Goal: Task Accomplishment & Management: Use online tool/utility

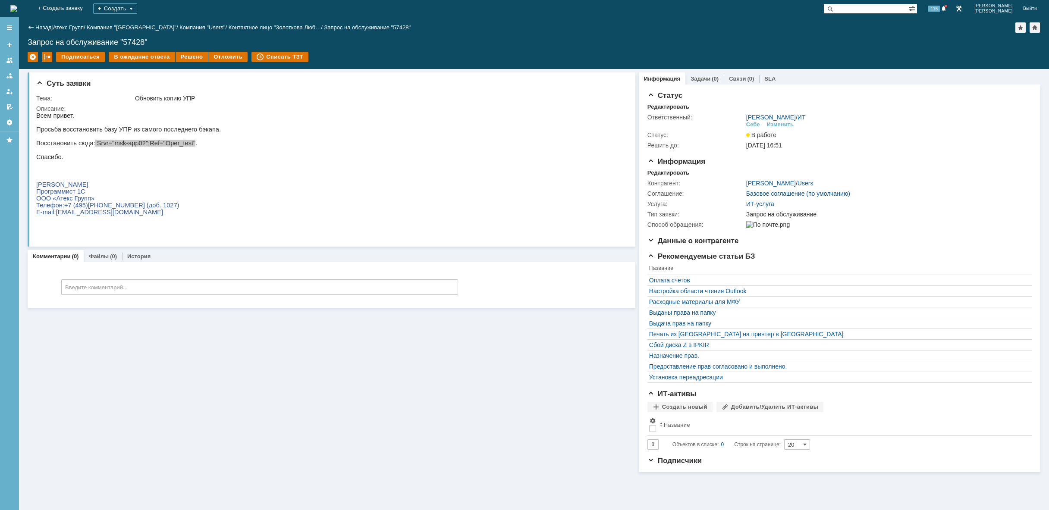
click at [17, 8] on img at bounding box center [13, 8] width 7 height 7
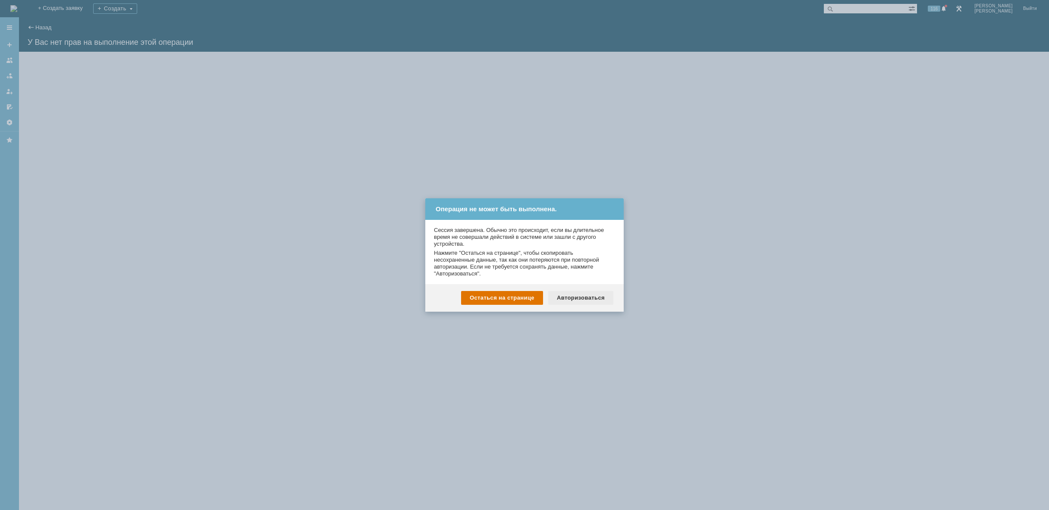
click at [582, 294] on div "Авторизоваться" at bounding box center [580, 298] width 65 height 14
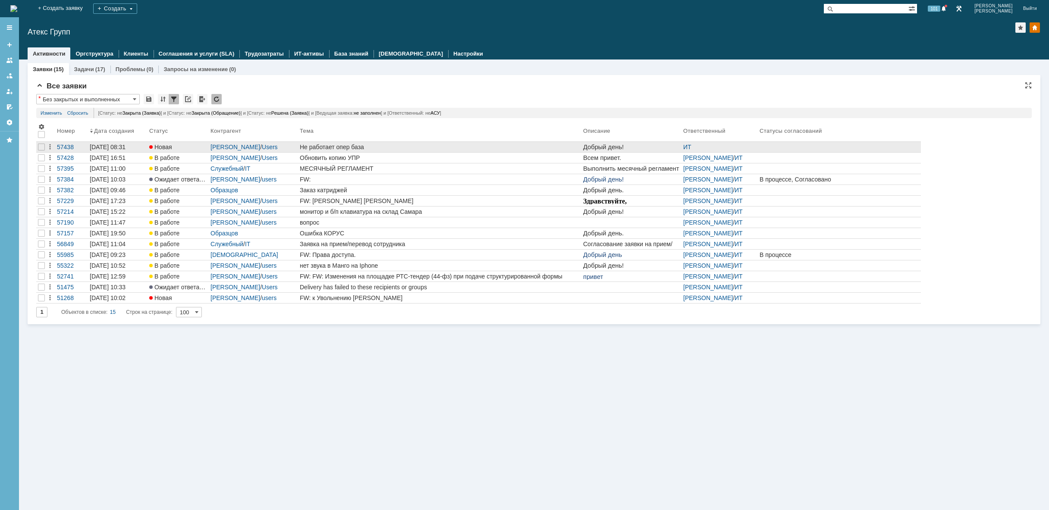
click at [412, 148] on div "Не работает опер база" at bounding box center [440, 147] width 280 height 7
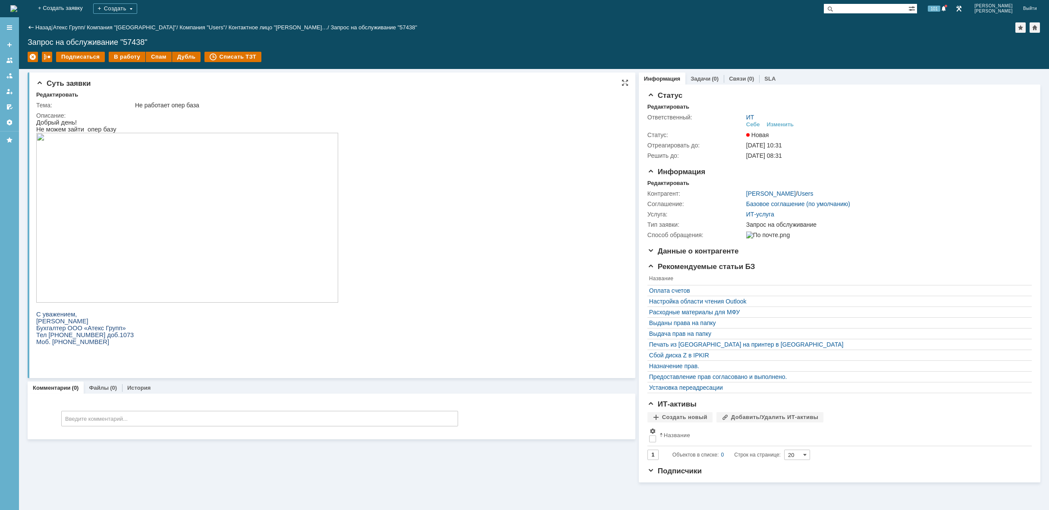
click at [184, 202] on img at bounding box center [187, 218] width 302 height 170
click at [116, 57] on div "В работу" at bounding box center [127, 57] width 37 height 10
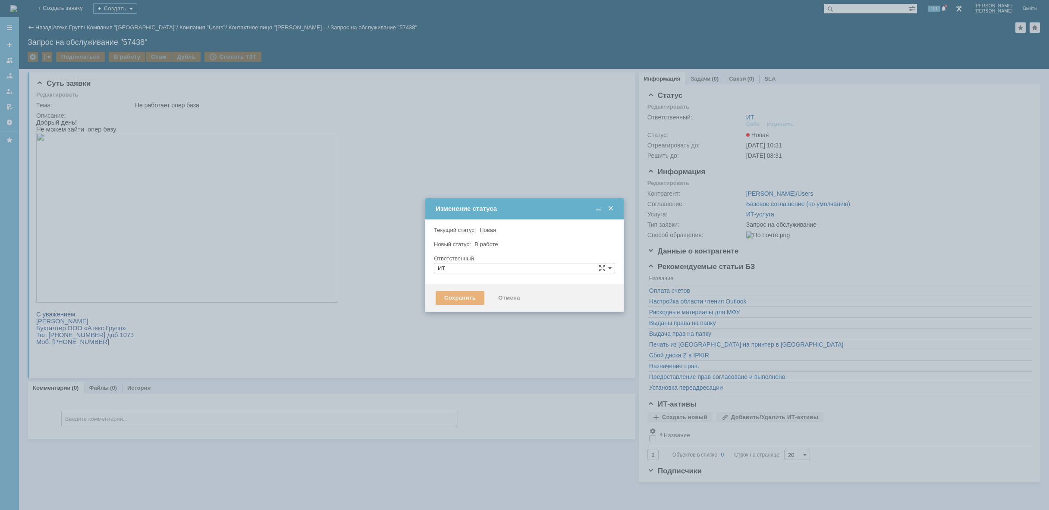
type input "[PERSON_NAME]"
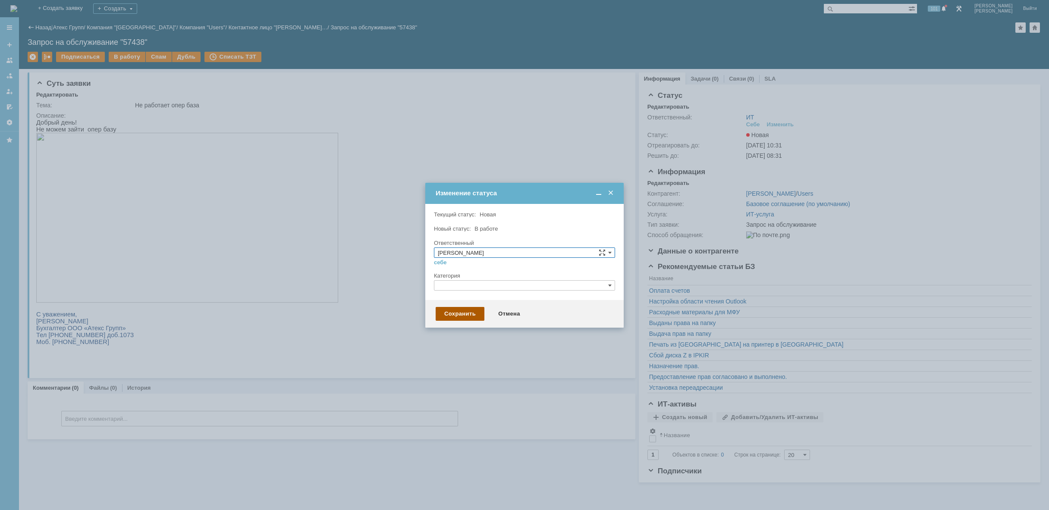
click at [461, 316] on div "Сохранить" at bounding box center [460, 314] width 49 height 14
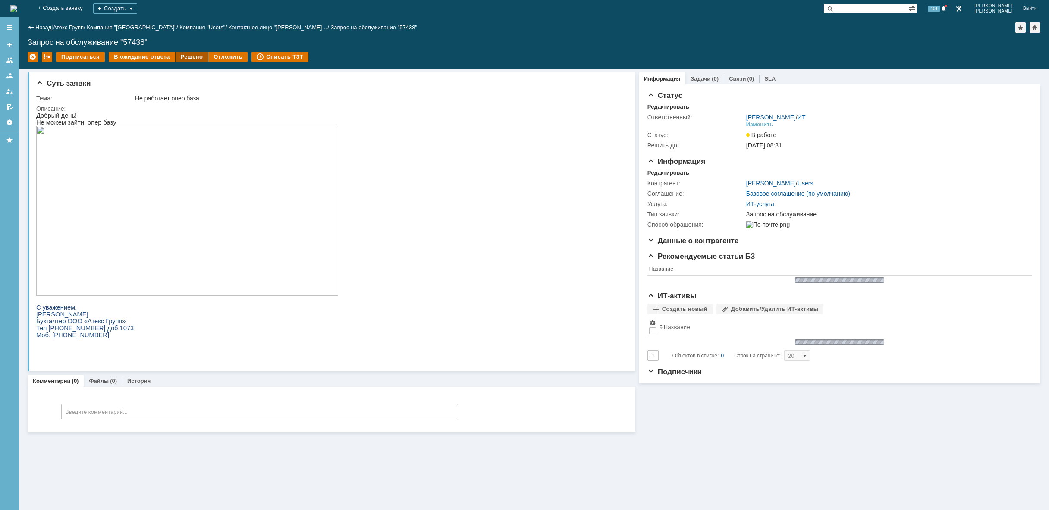
click at [179, 56] on div "Решено" at bounding box center [192, 57] width 33 height 10
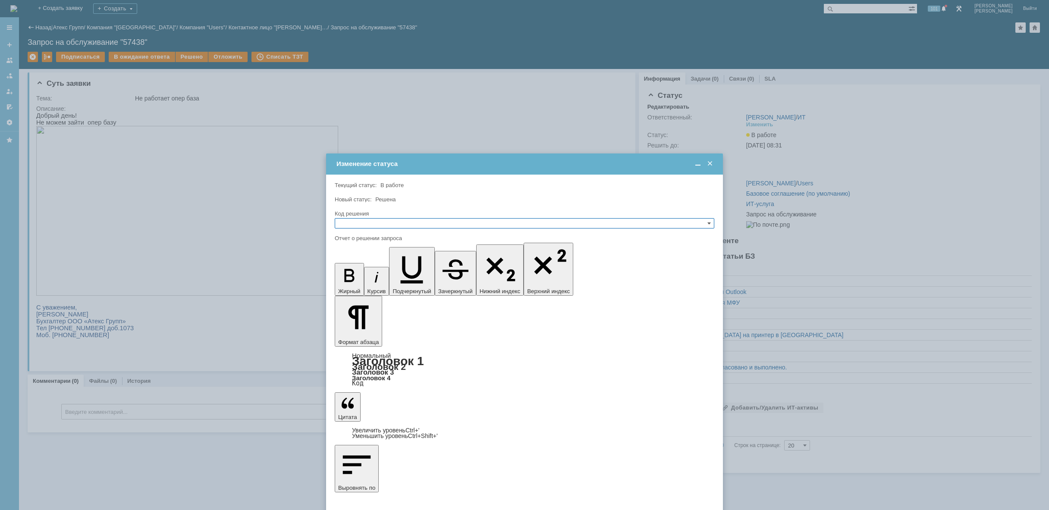
click at [383, 223] on input "text" at bounding box center [525, 223] width 380 height 10
click at [373, 265] on span "Решено" at bounding box center [525, 264] width 372 height 7
type input "Решено"
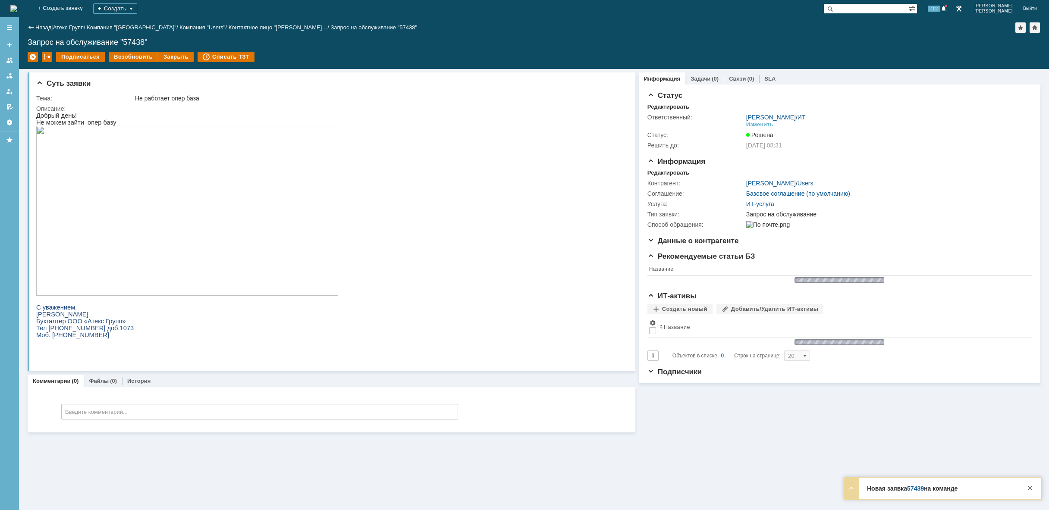
click at [17, 8] on img at bounding box center [13, 8] width 7 height 7
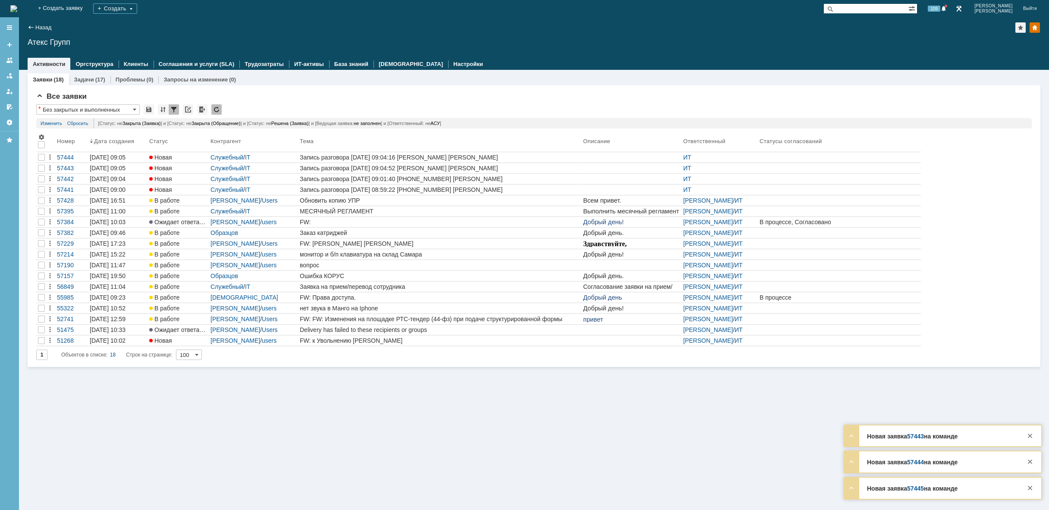
click at [17, 8] on img at bounding box center [13, 8] width 7 height 7
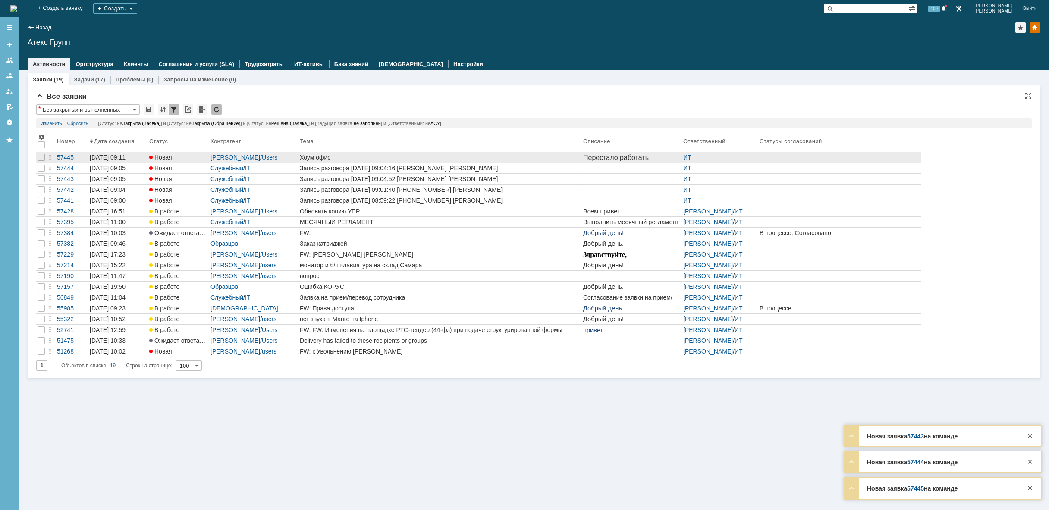
click at [444, 156] on div "Хоум офис" at bounding box center [440, 157] width 280 height 7
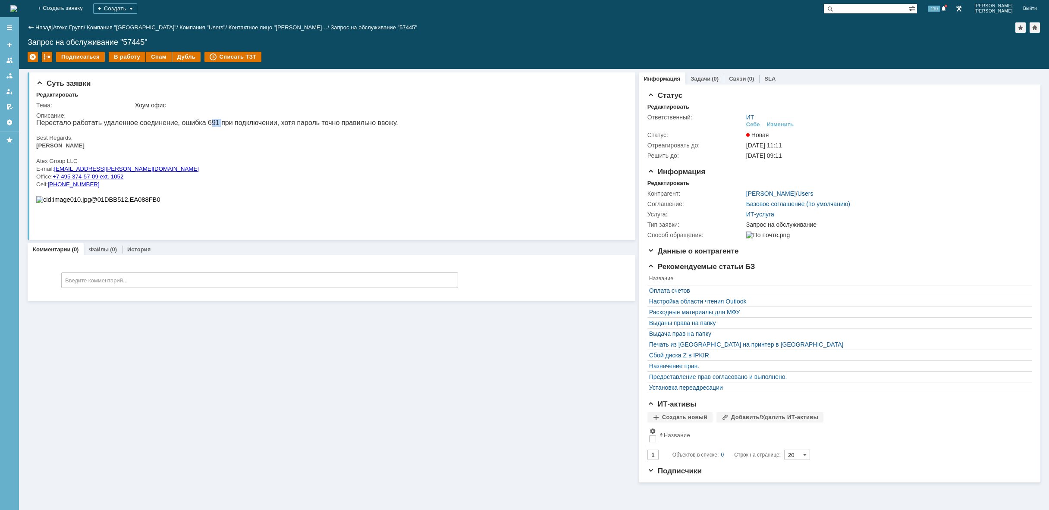
drag, startPoint x: 209, startPoint y: 124, endPoint x: 220, endPoint y: 124, distance: 11.2
click at [220, 124] on div "Перестало работать удаленное соединение, ошибка 691 при подключении, хотя парол…" at bounding box center [217, 123] width 362 height 8
copy div "691"
